Goal: Task Accomplishment & Management: Use online tool/utility

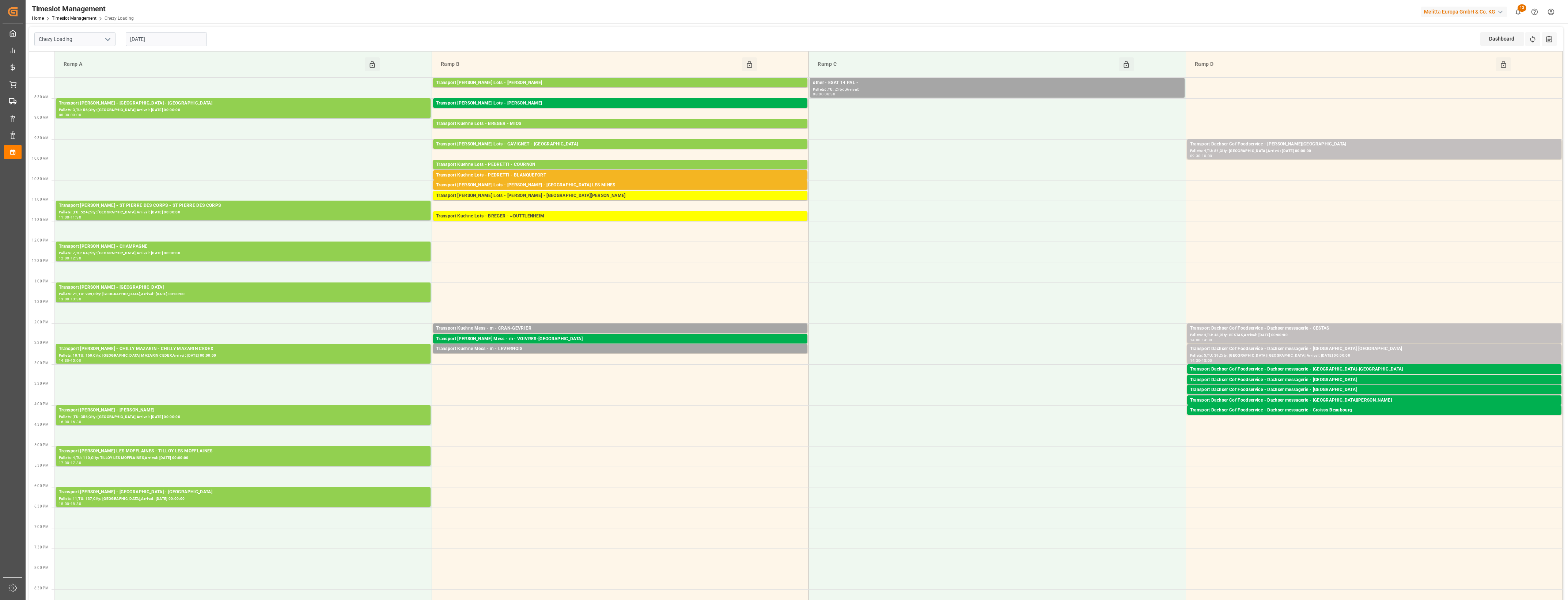
click at [109, 39] on polyline "open menu" at bounding box center [108, 39] width 4 height 2
click at [66, 70] on div "Chezy Unloading" at bounding box center [75, 72] width 81 height 16
type input "Chezy Unloading"
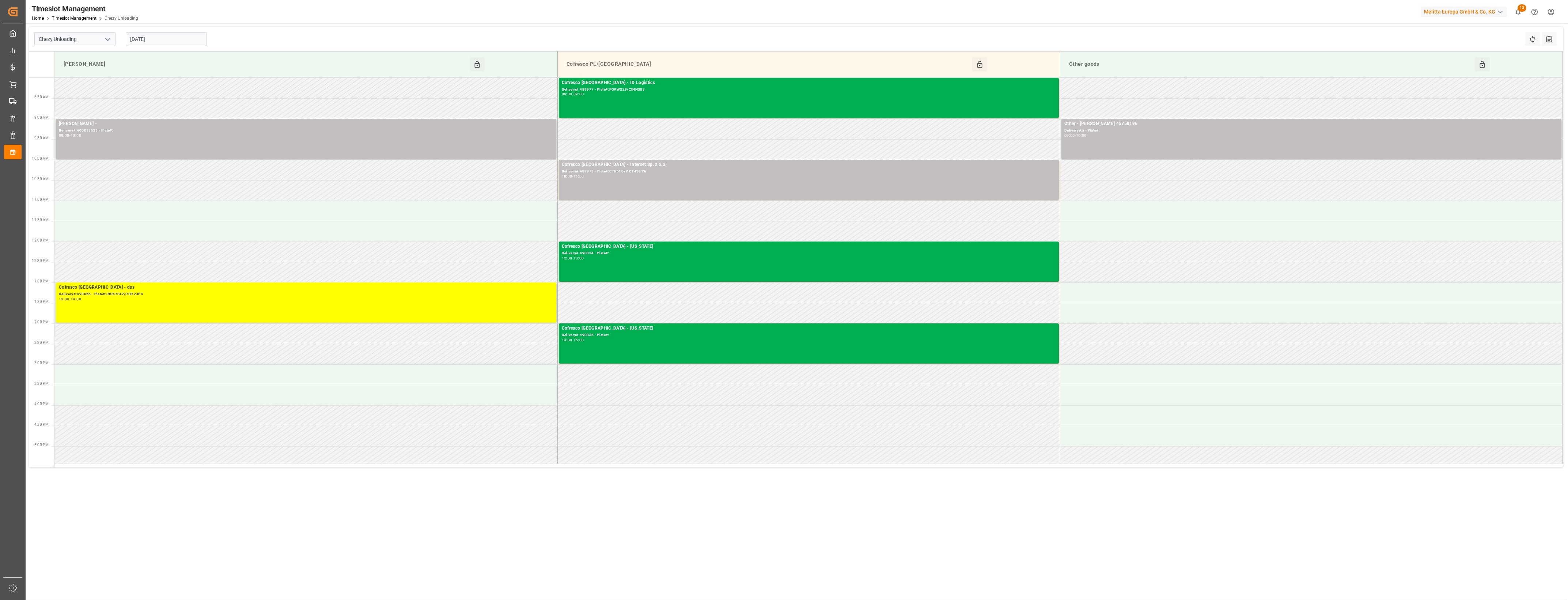
click at [154, 37] on input "[DATE]" at bounding box center [166, 39] width 81 height 14
click at [178, 99] on span "9" at bounding box center [178, 97] width 2 height 5
type input "[DATE]"
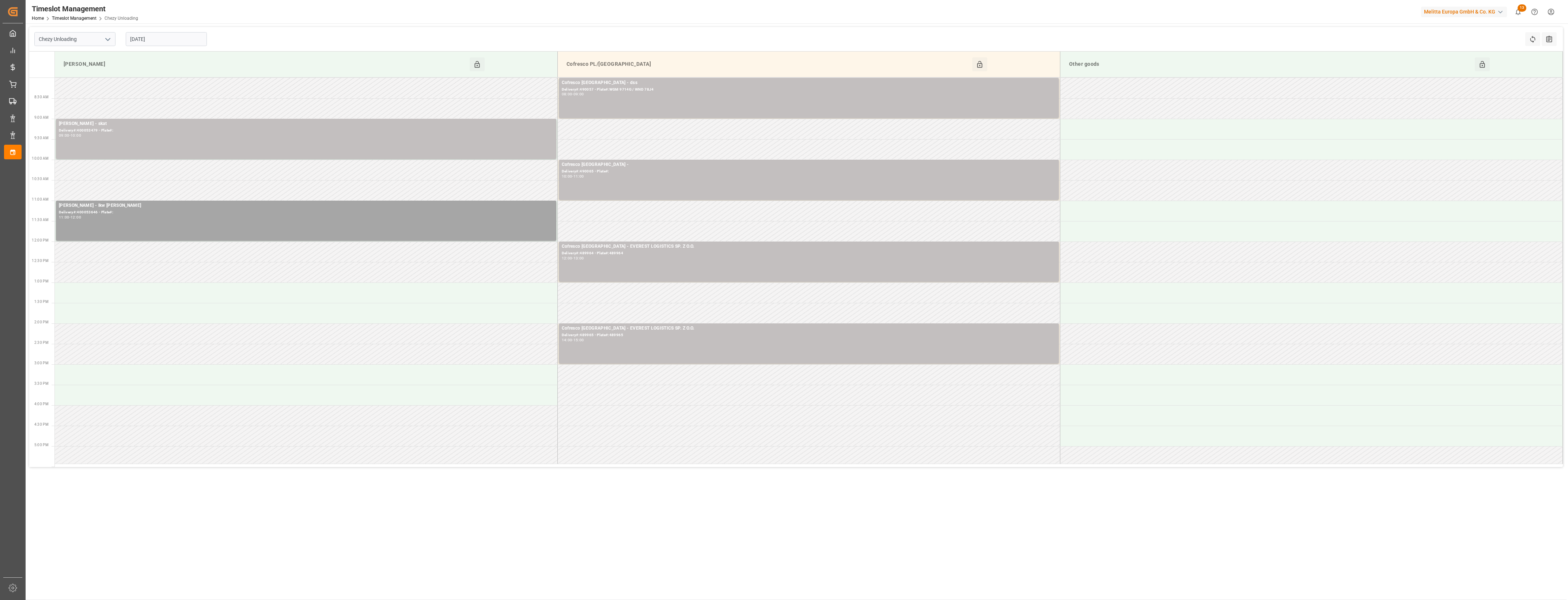
click at [105, 38] on polyline "open menu" at bounding box center [108, 39] width 4 height 2
click at [68, 58] on div "Chezy Loading" at bounding box center [75, 55] width 81 height 16
type input "Chezy Loading"
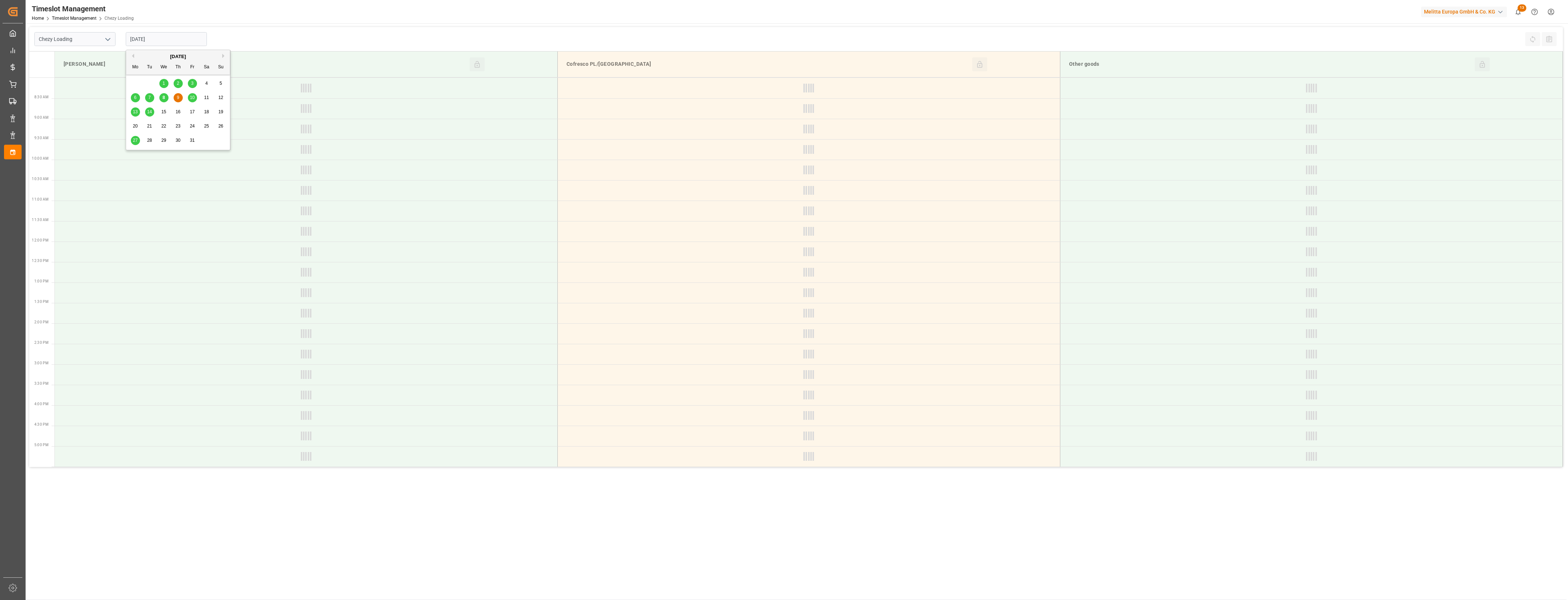
click at [185, 39] on input "[DATE]" at bounding box center [166, 39] width 81 height 14
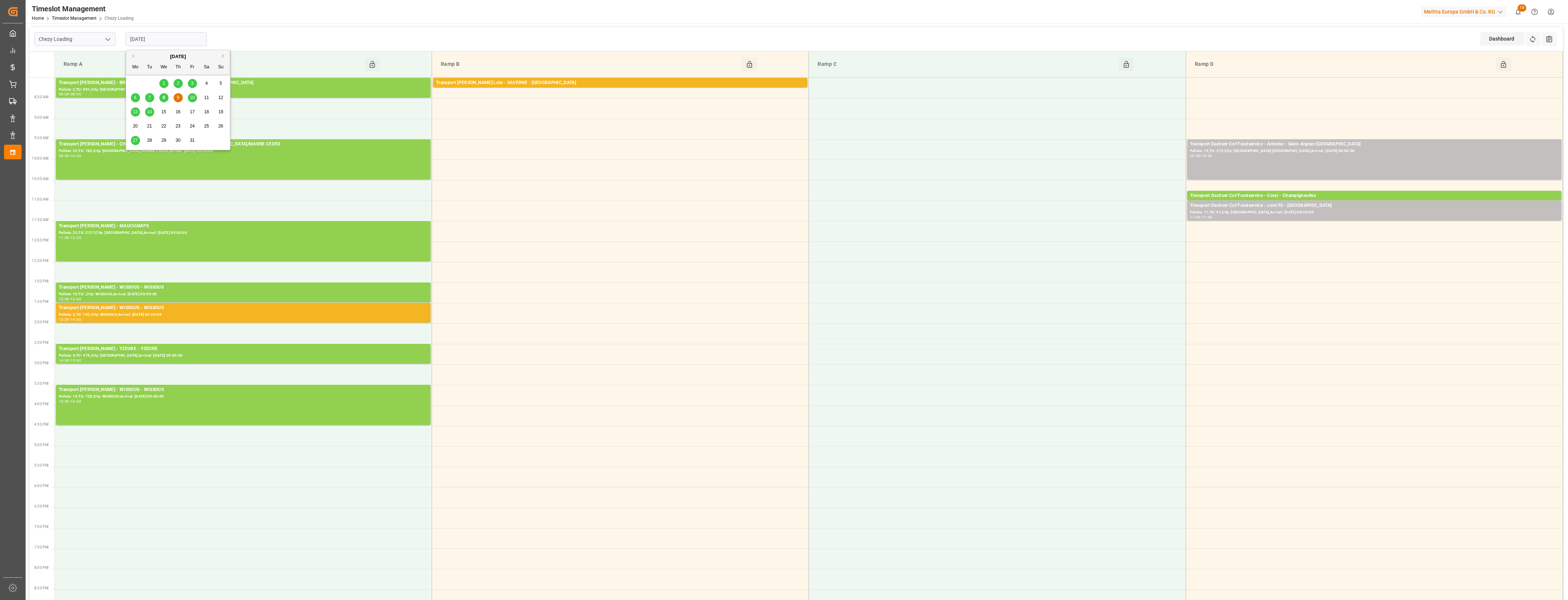
click at [166, 100] on div "8" at bounding box center [164, 98] width 9 height 9
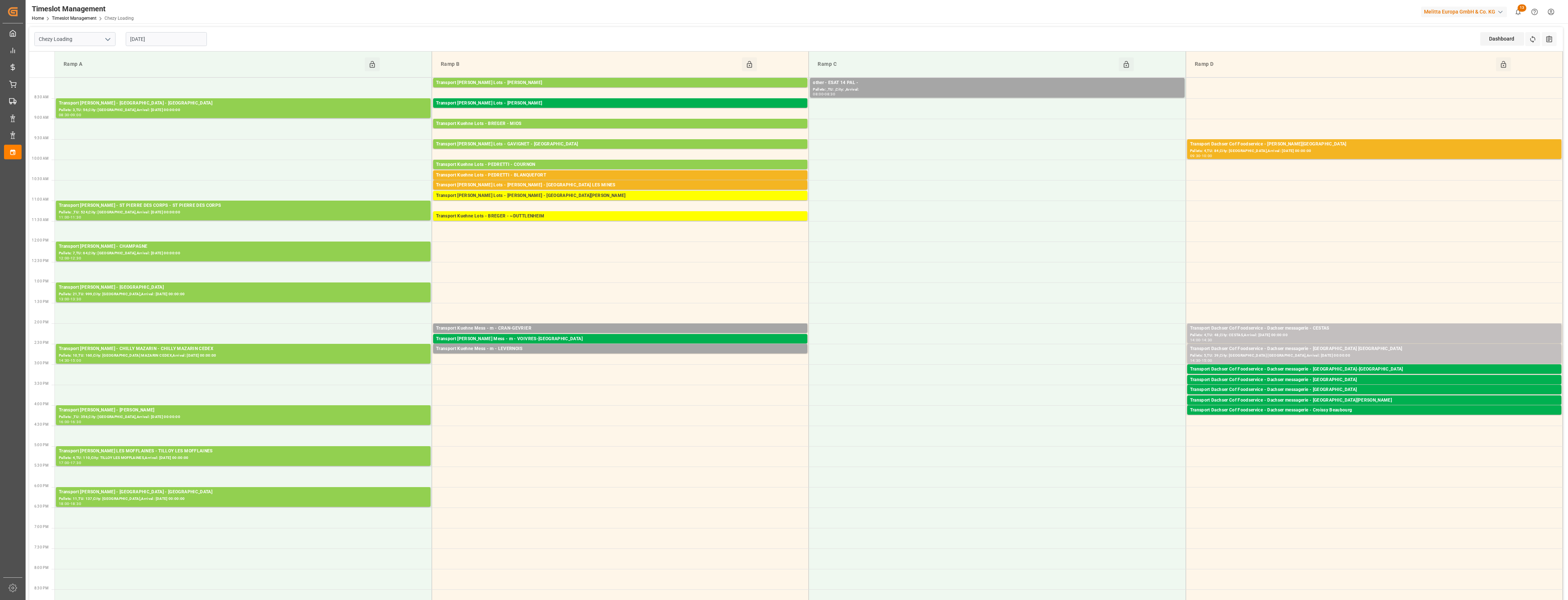
click at [158, 38] on input "[DATE]" at bounding box center [166, 39] width 81 height 14
click at [179, 96] on span "9" at bounding box center [178, 97] width 2 height 5
type input "[DATE]"
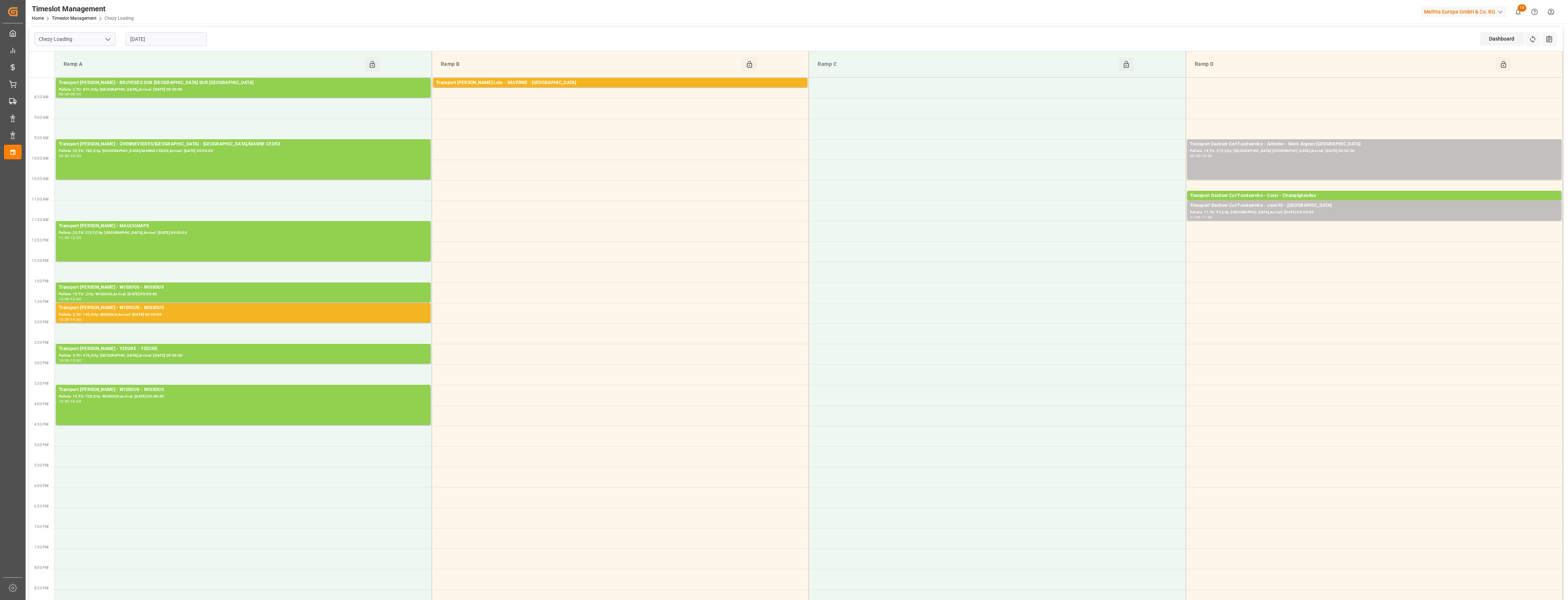
click at [110, 39] on icon "open menu" at bounding box center [108, 40] width 9 height 9
click at [92, 58] on div "Chezy Loading" at bounding box center [75, 55] width 81 height 16
click at [110, 38] on polyline "open menu" at bounding box center [108, 39] width 4 height 2
click at [93, 70] on div "Chezy Unloading" at bounding box center [75, 72] width 81 height 16
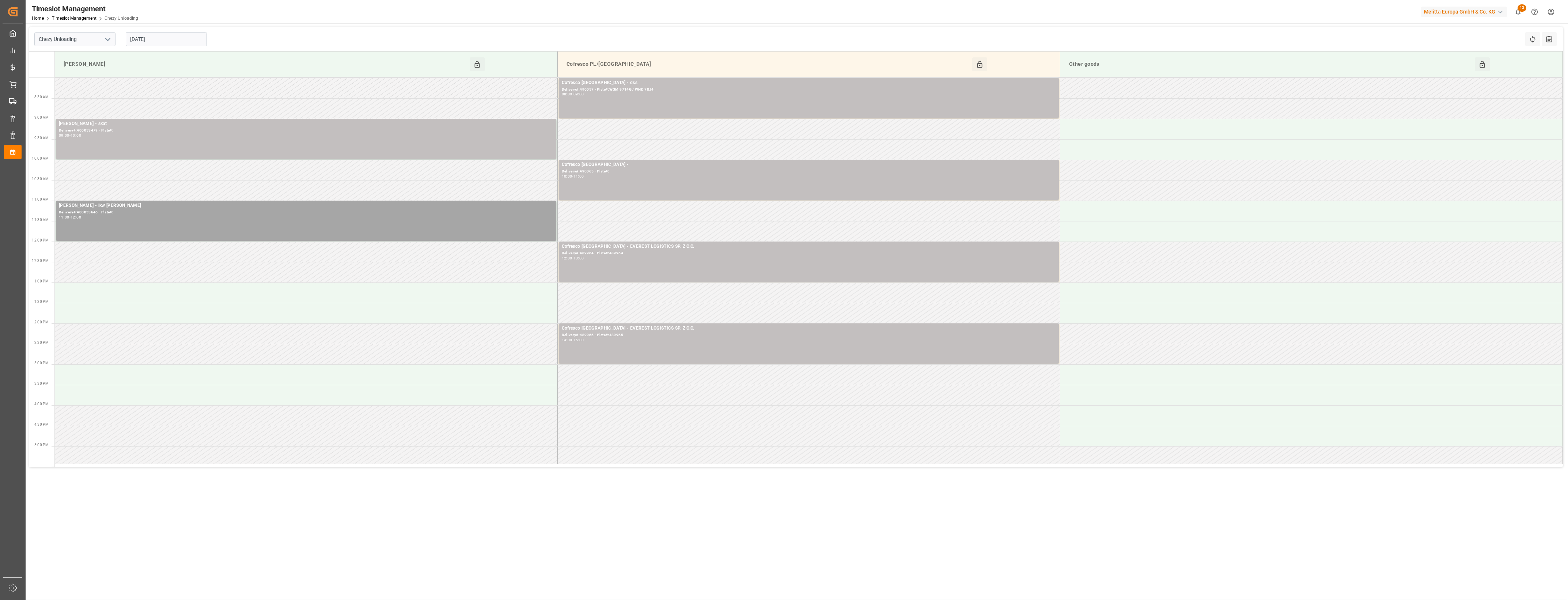
click at [108, 37] on icon "open menu" at bounding box center [108, 40] width 9 height 9
click at [97, 58] on div "Chezy Loading" at bounding box center [75, 55] width 81 height 16
type input "Chezy Loading"
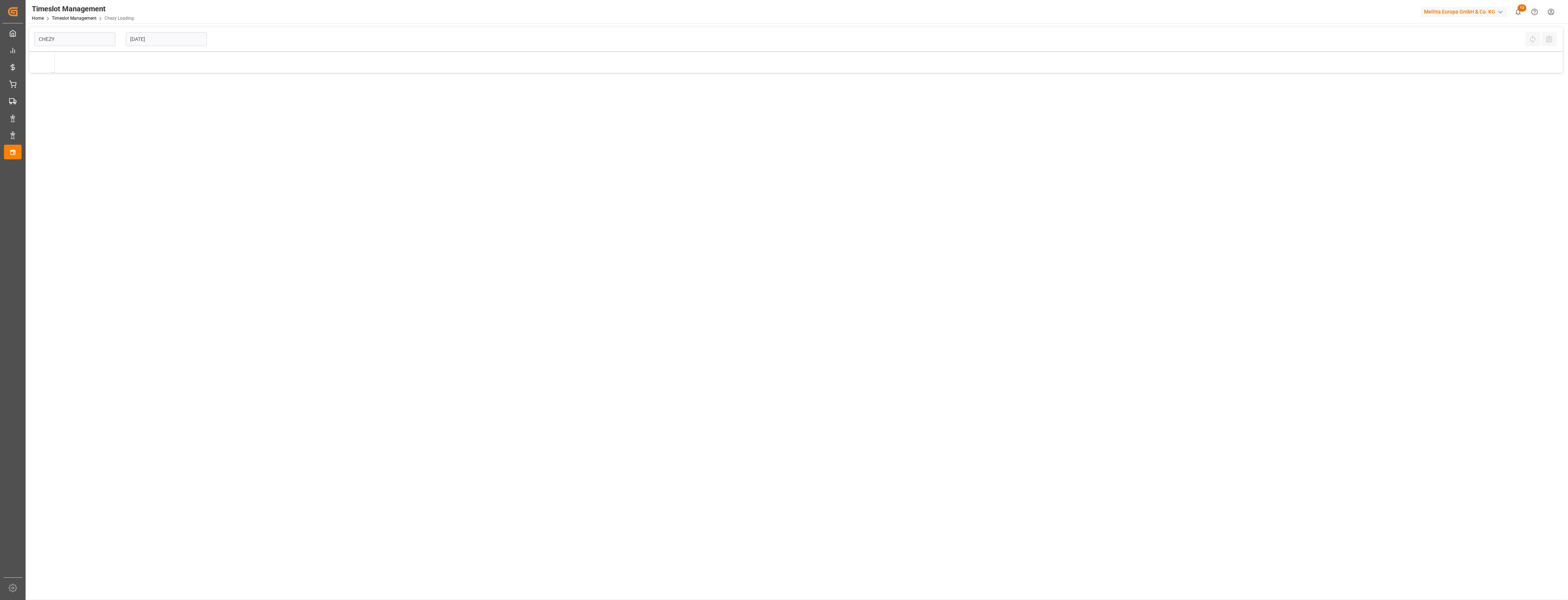
type input "Chezy Loading"
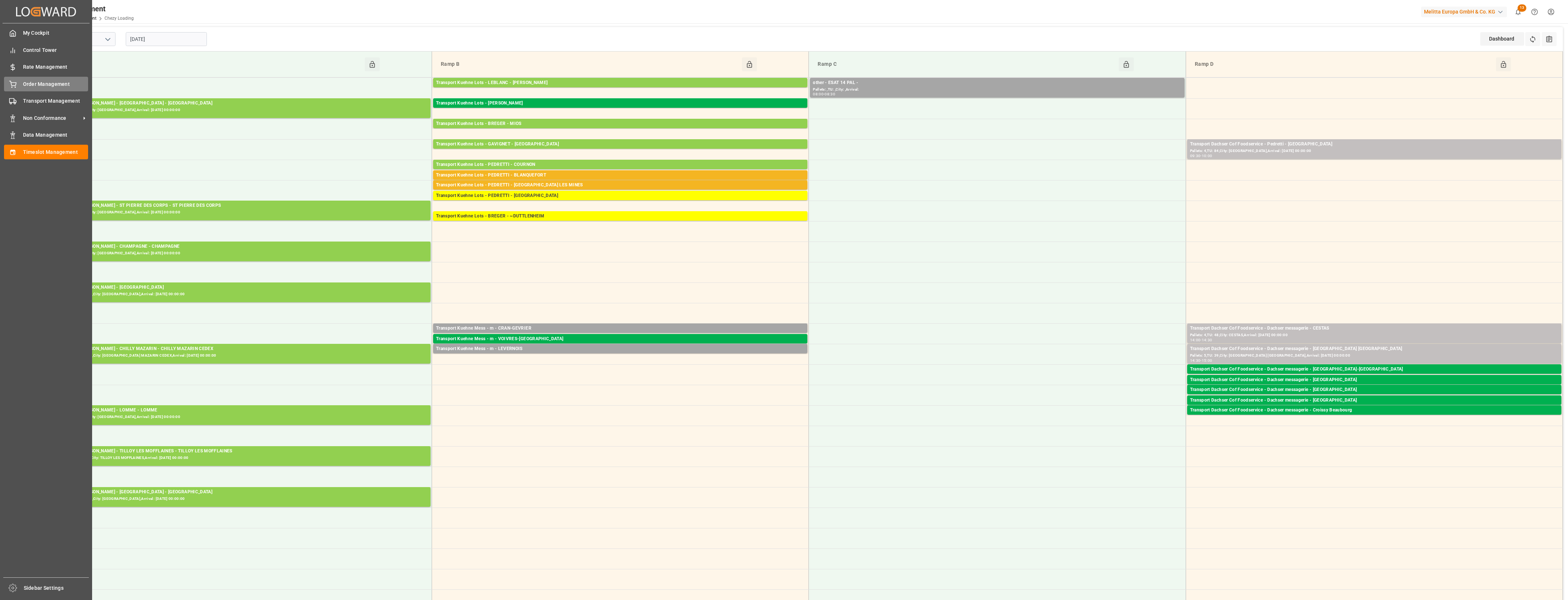
click at [20, 86] on div "Order Management Order Management" at bounding box center [46, 84] width 84 height 14
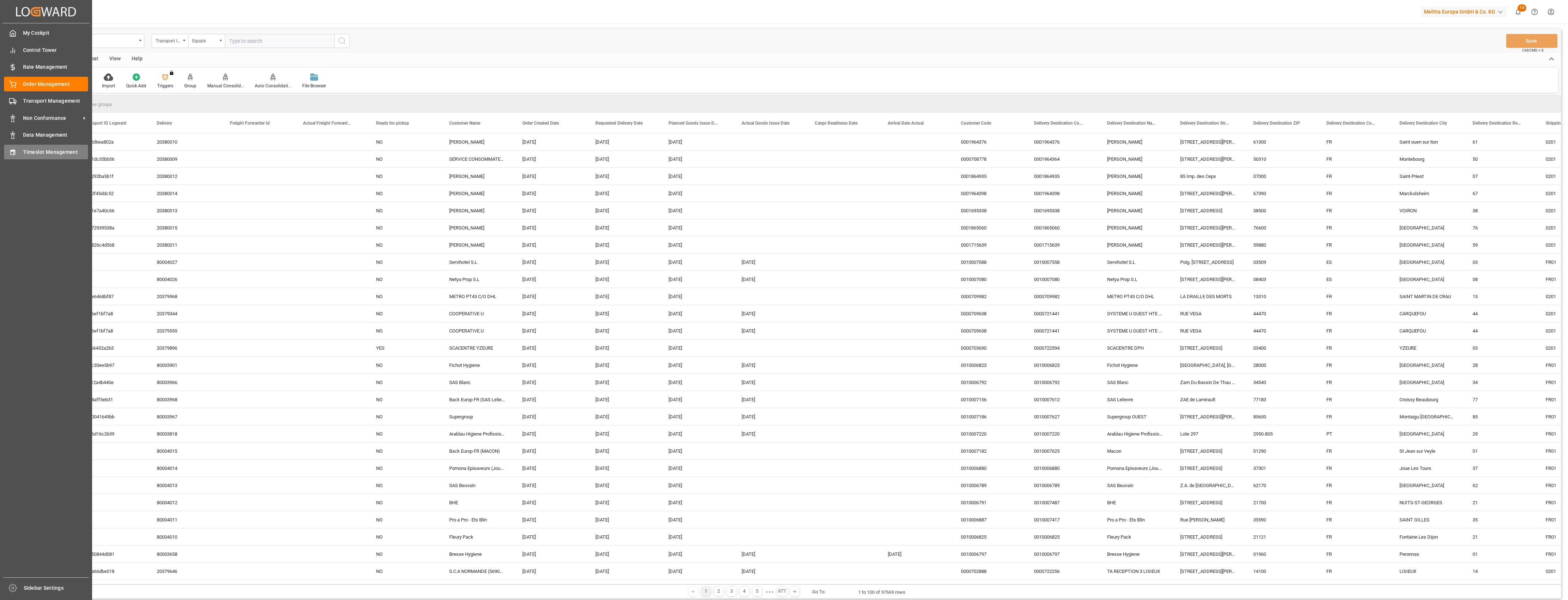
click at [11, 152] on icon at bounding box center [13, 152] width 7 height 7
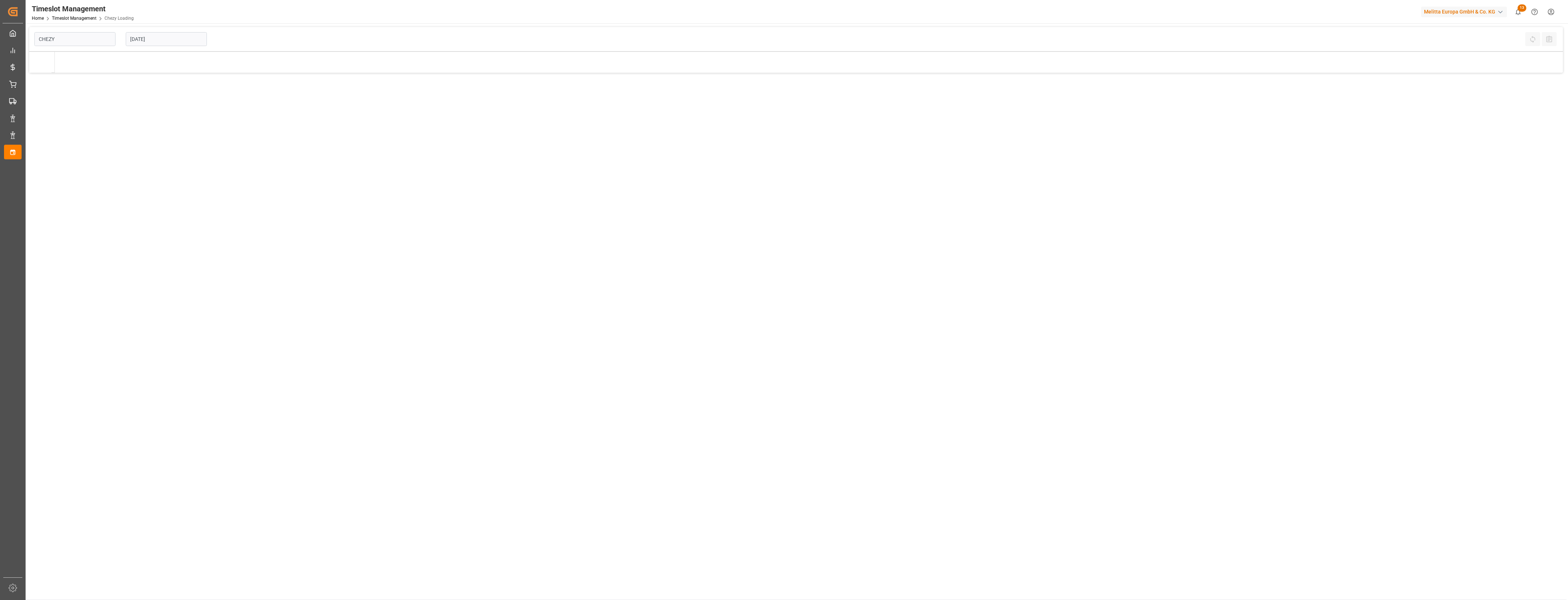
click at [28, 87] on main "CHEZY [DATE] Refresh Time Slots All Audits" at bounding box center [796, 313] width 1541 height 572
type input "Chezy Loading"
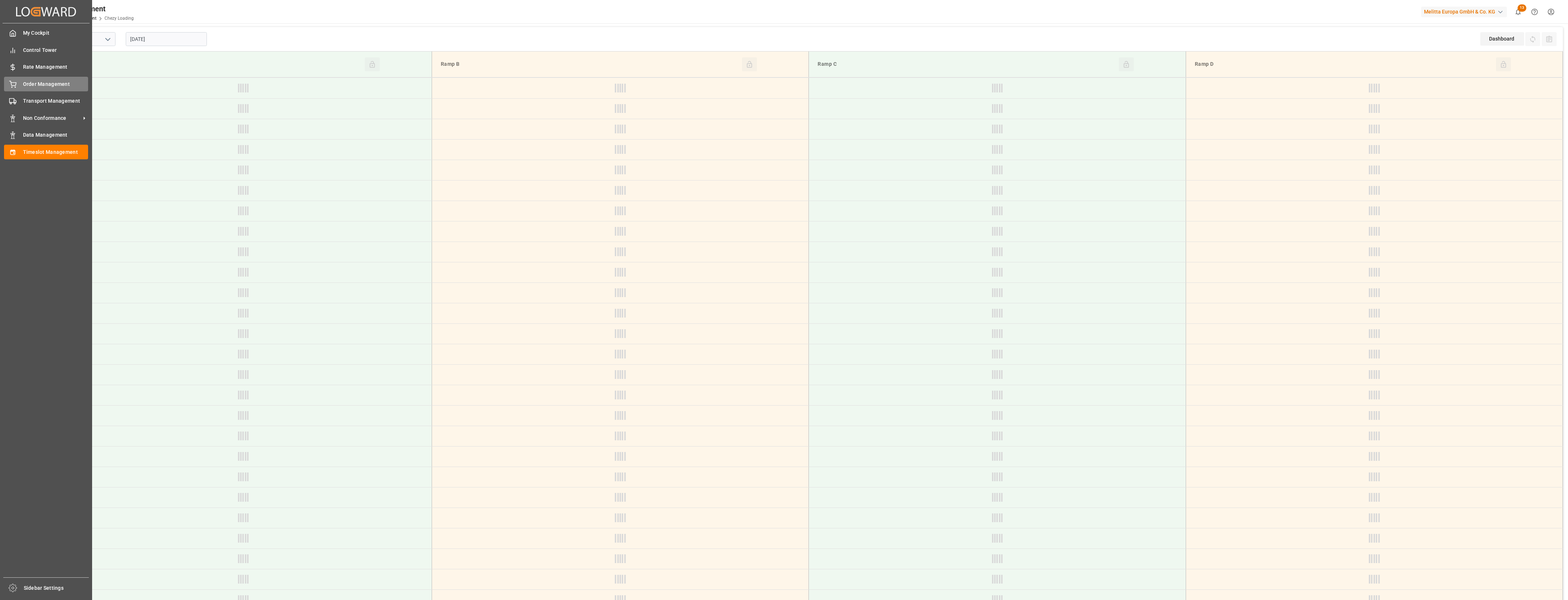
click at [23, 84] on span "Order Management" at bounding box center [56, 84] width 66 height 7
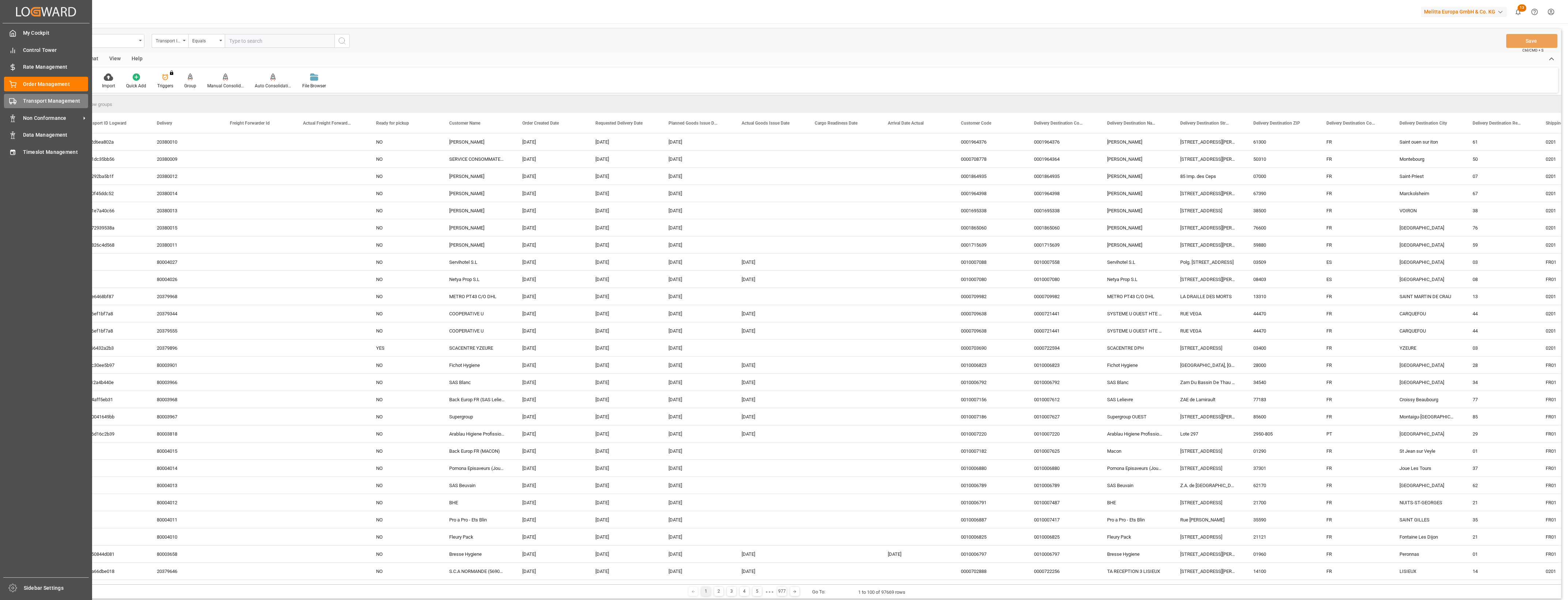
click at [17, 97] on div "Transport Management Transport Management" at bounding box center [46, 101] width 84 height 14
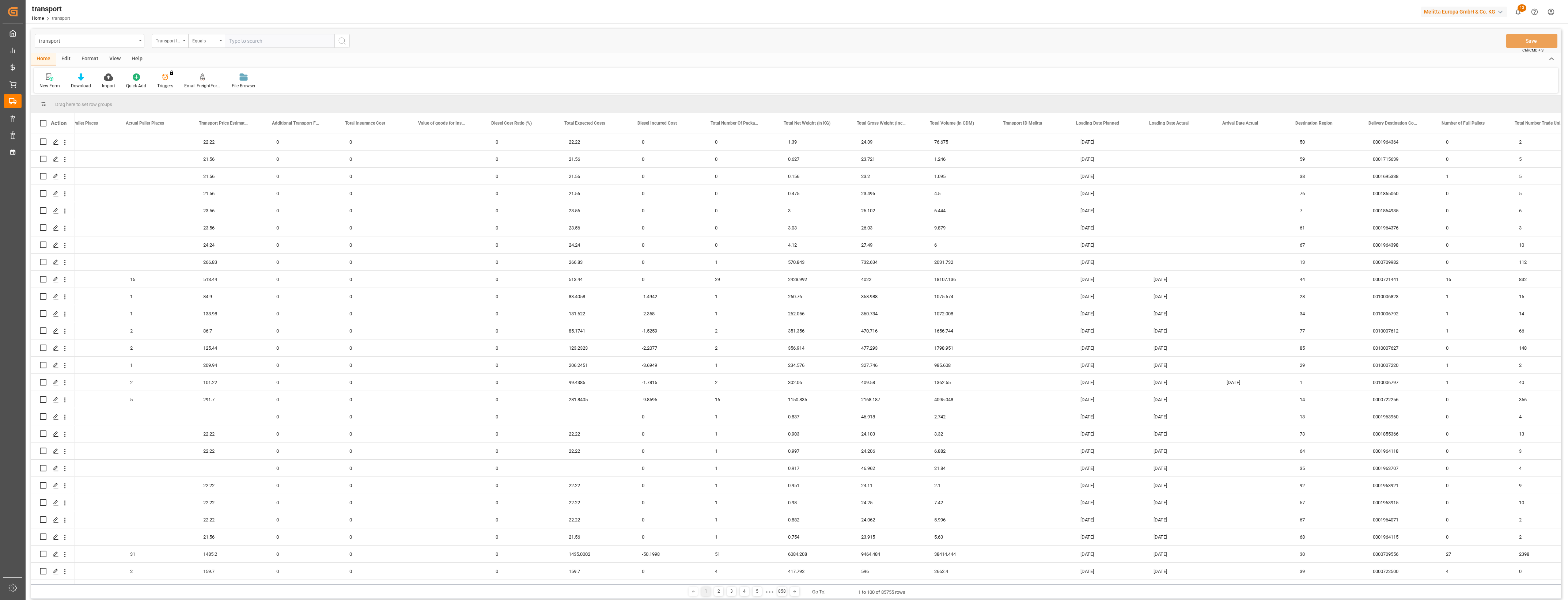
scroll to position [0, 470]
click at [1200, 121] on span at bounding box center [1201, 123] width 7 height 7
click at [1245, 123] on span "filter" at bounding box center [1244, 124] width 7 height 7
click at [1267, 161] on input "date" at bounding box center [1235, 163] width 72 height 15
type input "[DATE]"
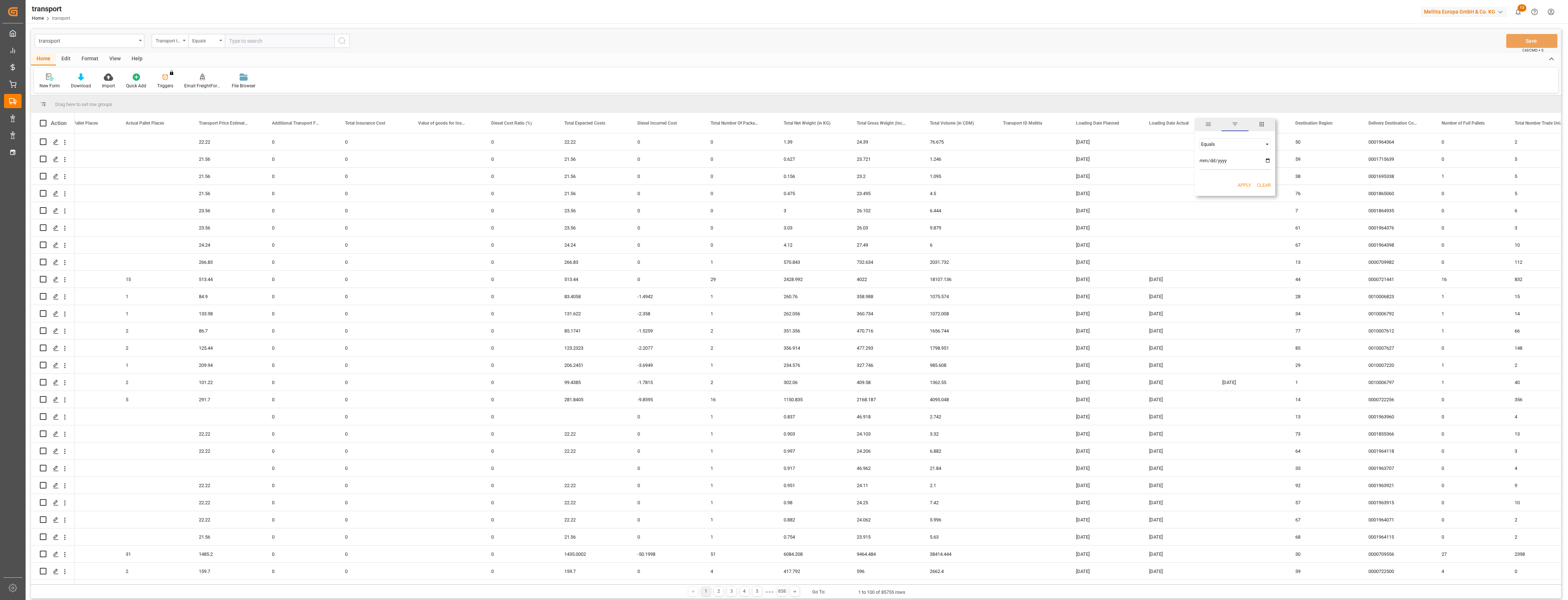
click at [1241, 187] on button "Apply" at bounding box center [1244, 185] width 13 height 7
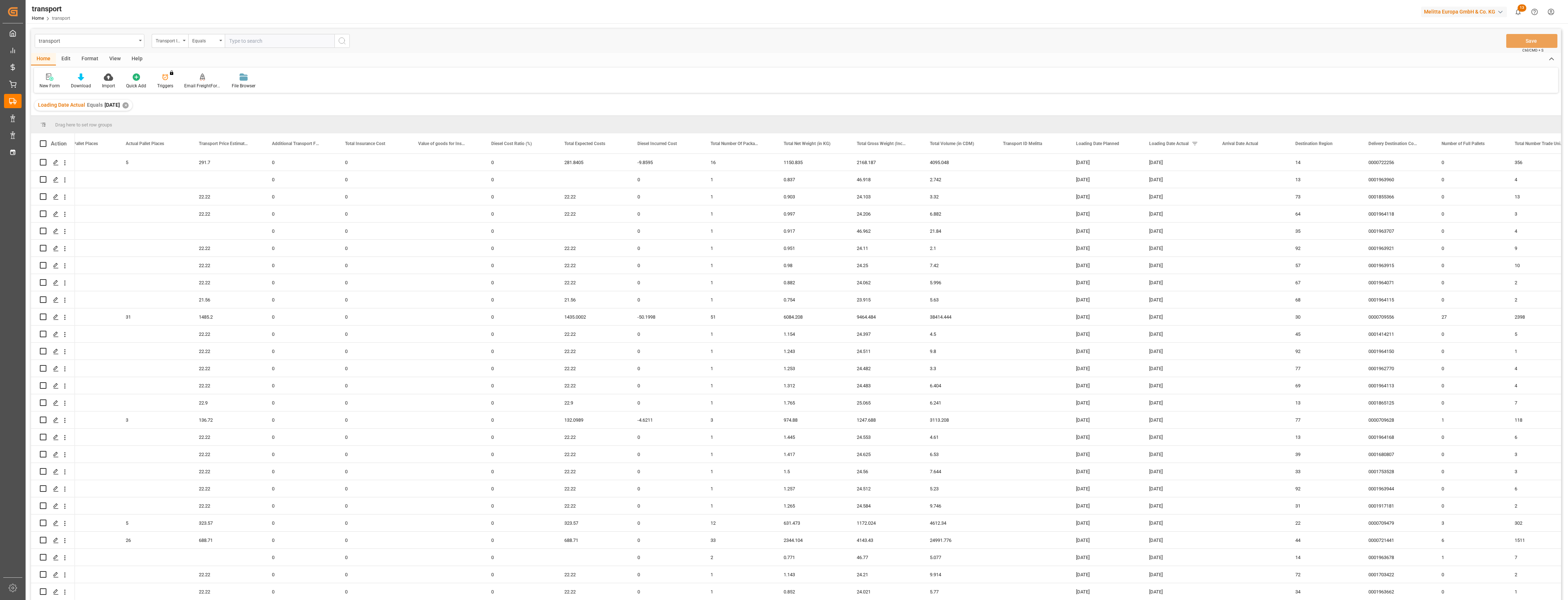
click at [1567, 347] on div at bounding box center [784, 300] width 1568 height 600
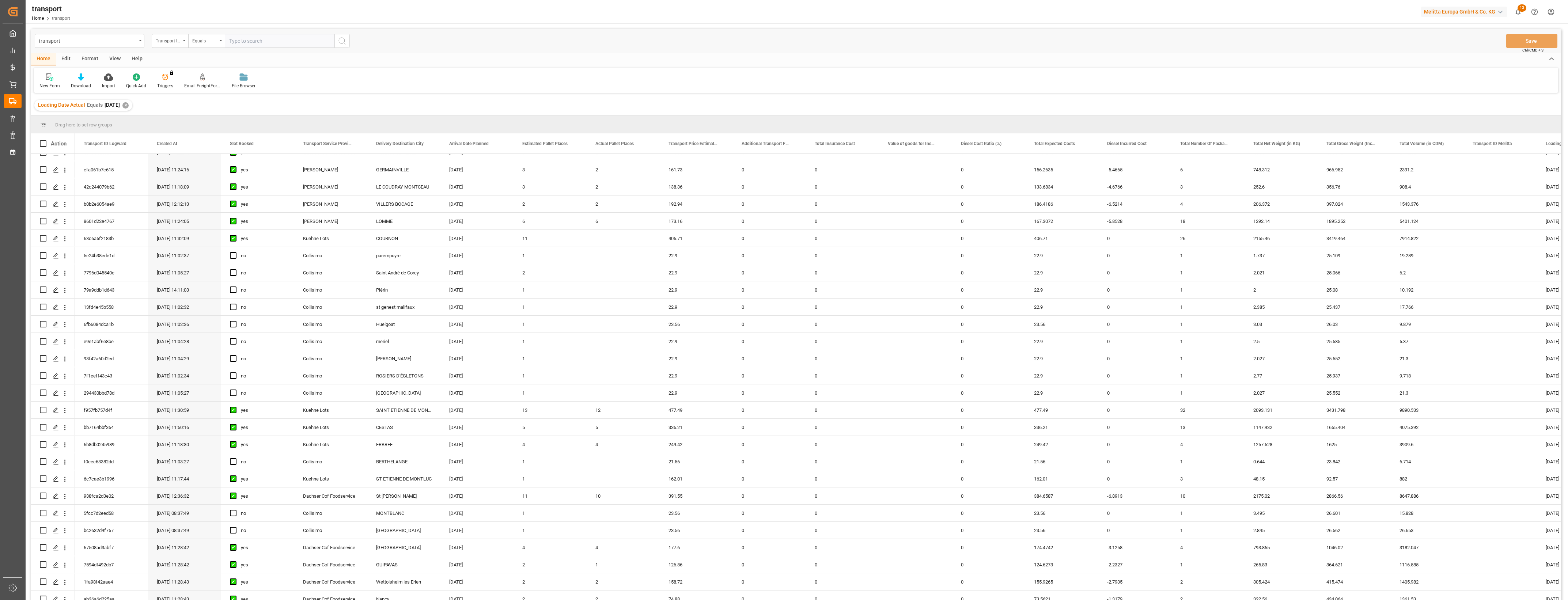
scroll to position [1030, 0]
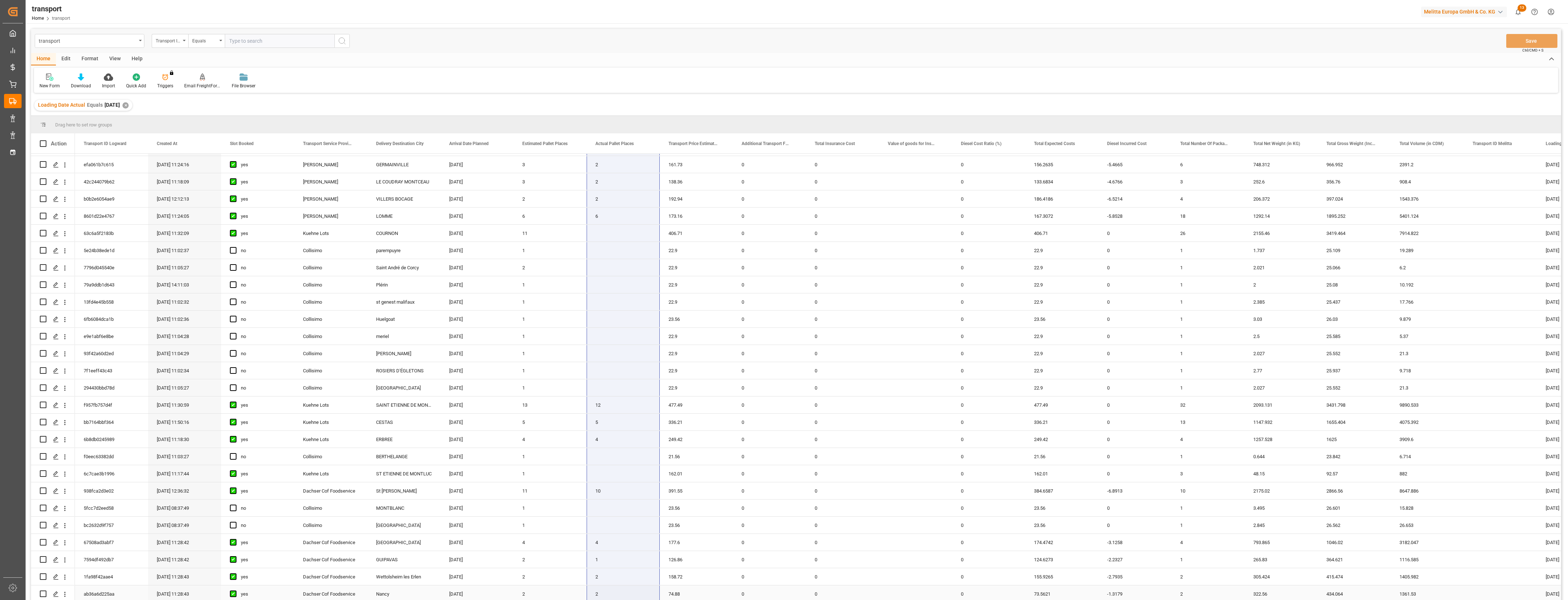
drag, startPoint x: 610, startPoint y: 158, endPoint x: 617, endPoint y: 594, distance: 436.1
